Goal: Transaction & Acquisition: Obtain resource

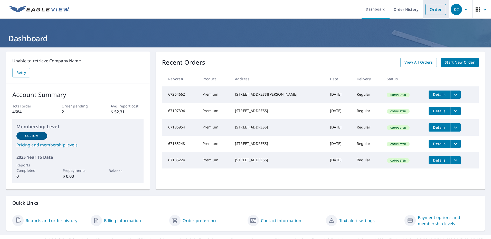
click at [430, 11] on link "Order" at bounding box center [435, 9] width 21 height 11
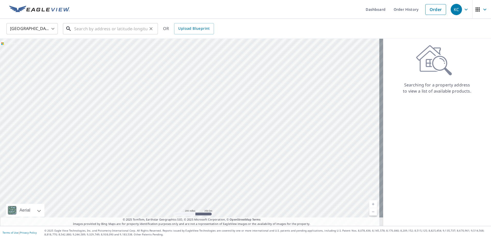
click at [100, 28] on input "text" at bounding box center [110, 29] width 73 height 14
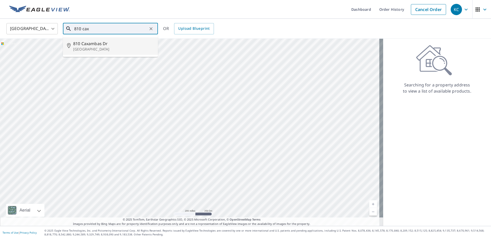
click at [90, 48] on p "[GEOGRAPHIC_DATA]" at bounding box center [113, 49] width 81 height 5
type input "[STREET_ADDRESS]"
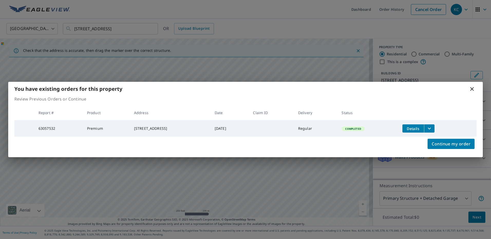
click at [433, 126] on icon "filesDropdownBtn-63057532" at bounding box center [429, 129] width 6 height 6
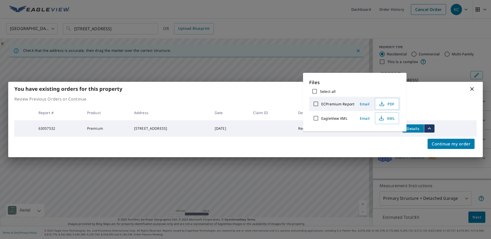
click at [364, 103] on span "Email" at bounding box center [365, 104] width 12 height 5
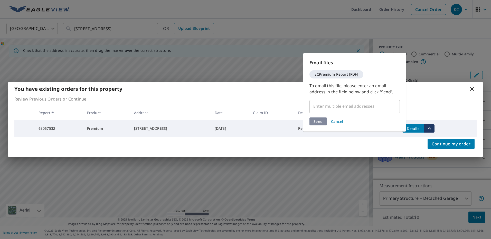
click at [348, 108] on input "text" at bounding box center [351, 106] width 78 height 10
click at [336, 106] on input "text" at bounding box center [351, 106] width 78 height 10
click at [321, 106] on input "text" at bounding box center [351, 106] width 78 height 10
click at [322, 108] on input "text" at bounding box center [351, 106] width 78 height 10
click at [330, 107] on input "text" at bounding box center [351, 106] width 78 height 10
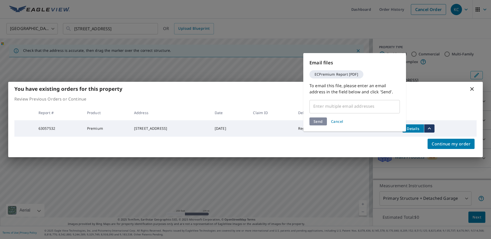
drag, startPoint x: 333, startPoint y: 66, endPoint x: 332, endPoint y: 69, distance: 2.8
click at [333, 67] on div "Email files ECPremium Report [PDF] To email this file, please enter an email ad…" at bounding box center [354, 92] width 103 height 79
click at [331, 73] on span "ECPremium Report [PDF]" at bounding box center [337, 75] width 50 height 4
click at [415, 37] on div "You have existing orders for this property Review Previous Orders or Continue R…" at bounding box center [245, 119] width 491 height 239
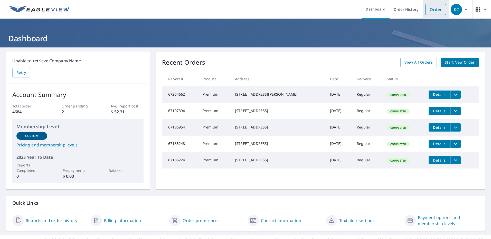
click at [428, 8] on link "Order" at bounding box center [435, 9] width 21 height 11
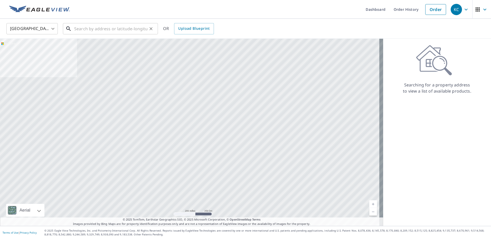
click at [85, 29] on input "text" at bounding box center [110, 29] width 73 height 14
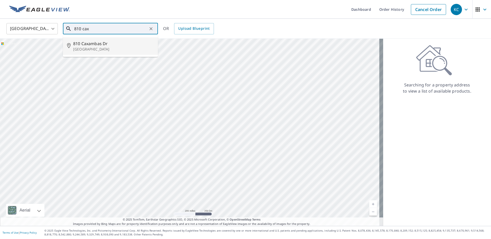
click at [88, 43] on span "810 Caxambas Dr" at bounding box center [113, 44] width 81 height 6
type input "[STREET_ADDRESS]"
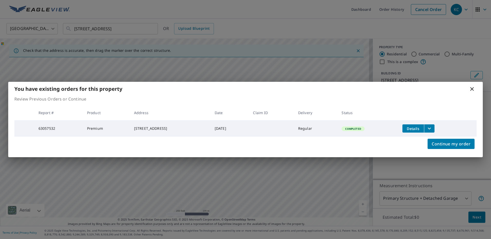
click at [433, 127] on icon "filesDropdownBtn-63057532" at bounding box center [429, 129] width 6 height 6
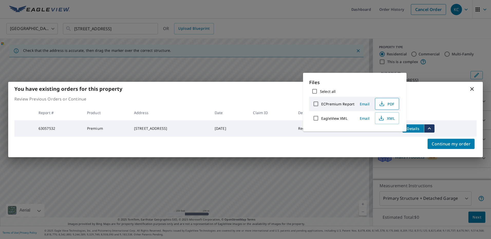
click at [387, 104] on span "PDF" at bounding box center [386, 104] width 16 height 6
